Goal: Information Seeking & Learning: Learn about a topic

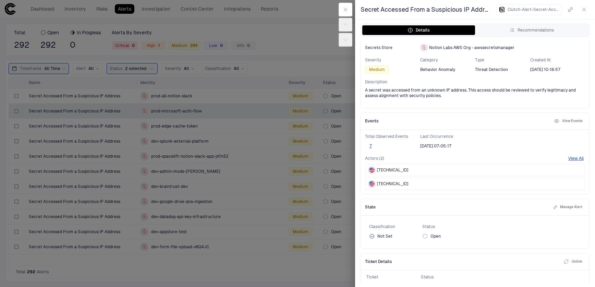
scroll to position [80, 0]
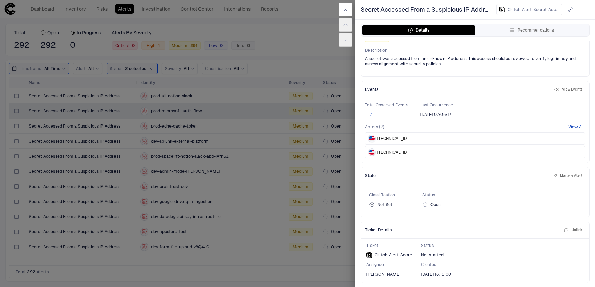
click at [371, 114] on button "7" at bounding box center [370, 114] width 11 height 5
click at [409, 152] on div "[TECHNICAL_ID]" at bounding box center [475, 152] width 220 height 12
click at [412, 152] on div "[TECHNICAL_ID]" at bounding box center [475, 152] width 220 height 12
click at [346, 7] on icon "button" at bounding box center [345, 9] width 5 height 5
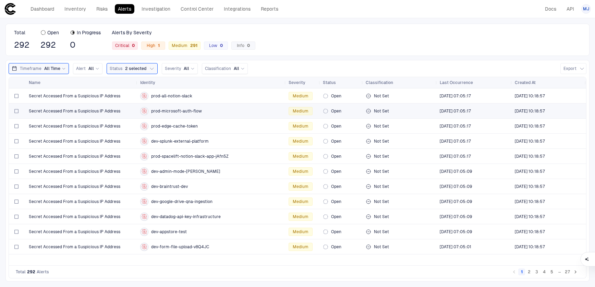
click at [221, 115] on div "prod-microsoft-auth-flow" at bounding box center [211, 111] width 143 height 8
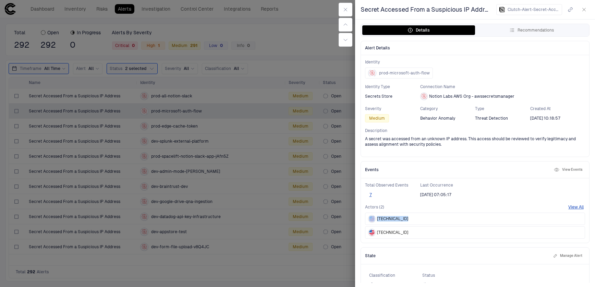
drag, startPoint x: 411, startPoint y: 217, endPoint x: 375, endPoint y: 218, distance: 36.7
click at [375, 218] on div "[TECHNICAL_ID]" at bounding box center [475, 218] width 220 height 12
copy div "[TECHNICAL_ID]"
click at [293, 52] on div at bounding box center [297, 143] width 595 height 287
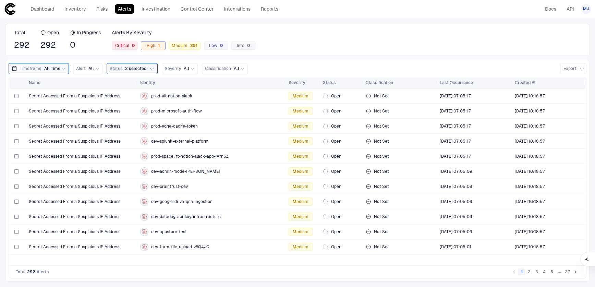
click at [159, 45] on div "1" at bounding box center [157, 45] width 4 height 5
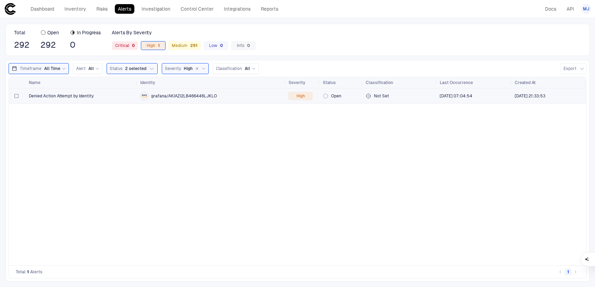
click at [115, 97] on div "Denied Action Attempt by Identity" at bounding box center [82, 95] width 106 height 5
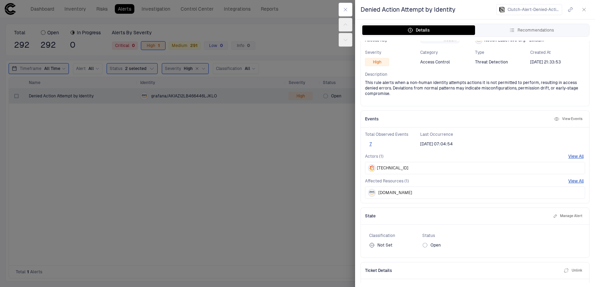
scroll to position [97, 0]
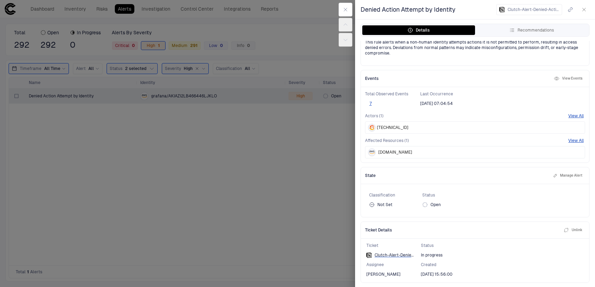
click at [429, 152] on div "[DOMAIN_NAME]" at bounding box center [475, 152] width 220 height 12
click at [371, 102] on button "7" at bounding box center [370, 104] width 11 height 5
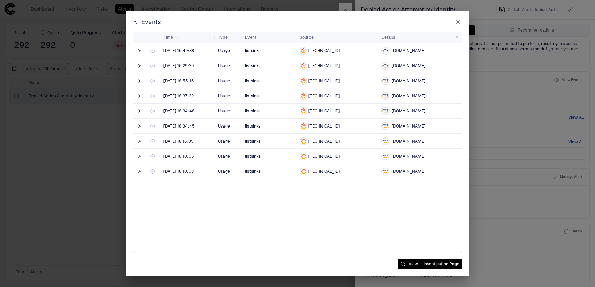
click at [491, 208] on div "Events Drag here to set row groups Drag here to set column labels Time 1 Type" at bounding box center [297, 143] width 595 height 287
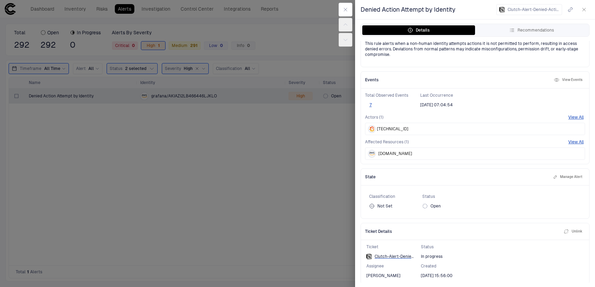
click at [491, 208] on div "Events Drag here to set row groups Drag here to set column labels Time 1 Type" at bounding box center [297, 143] width 595 height 287
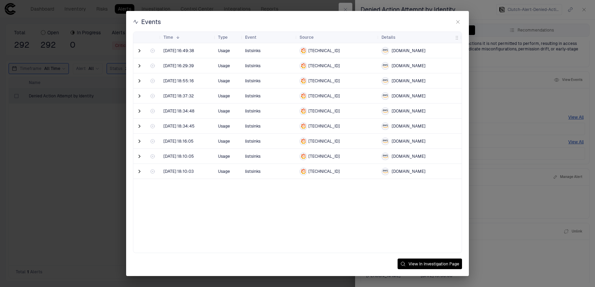
click at [416, 170] on span "[DOMAIN_NAME]" at bounding box center [409, 171] width 34 height 5
drag, startPoint x: 435, startPoint y: 171, endPoint x: 392, endPoint y: 172, distance: 43.5
click at [392, 172] on div "[DOMAIN_NAME]" at bounding box center [419, 172] width 77 height 8
copy span "[DOMAIN_NAME]"
click at [459, 22] on icon "button" at bounding box center [457, 21] width 5 height 5
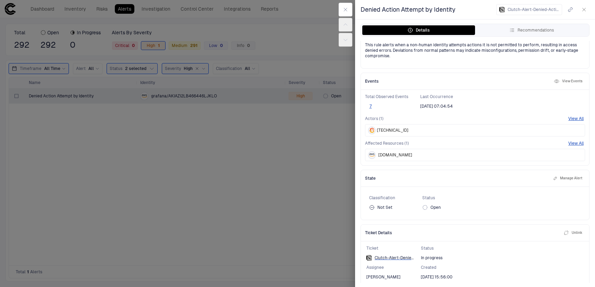
scroll to position [97, 0]
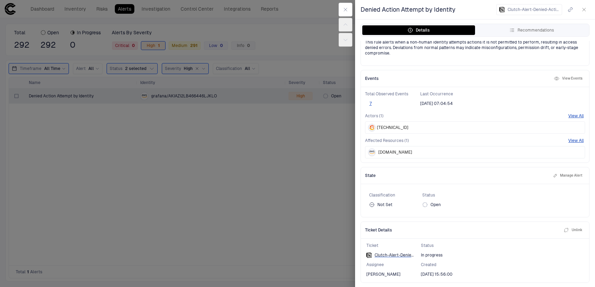
click at [246, 200] on div at bounding box center [297, 143] width 595 height 287
